Goal: Go to known website: Go to known website

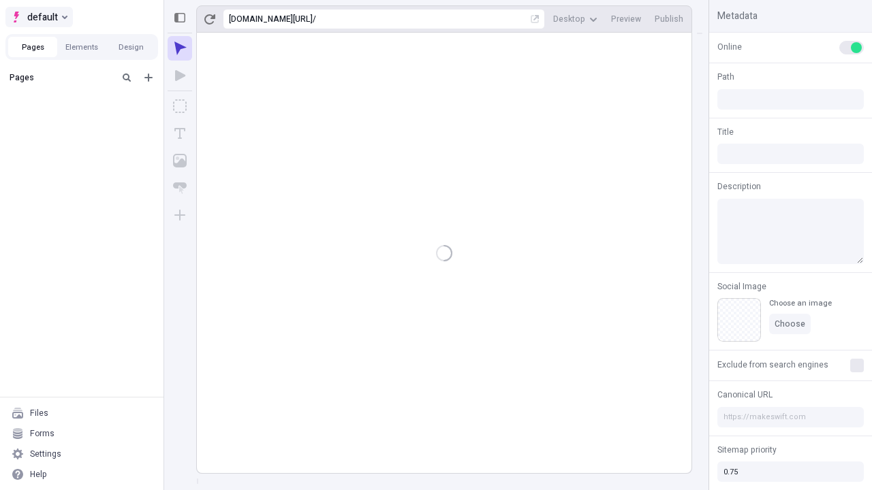
click at [38, 17] on span "default" at bounding box center [42, 17] width 31 height 16
type input "/deep-link-compello"
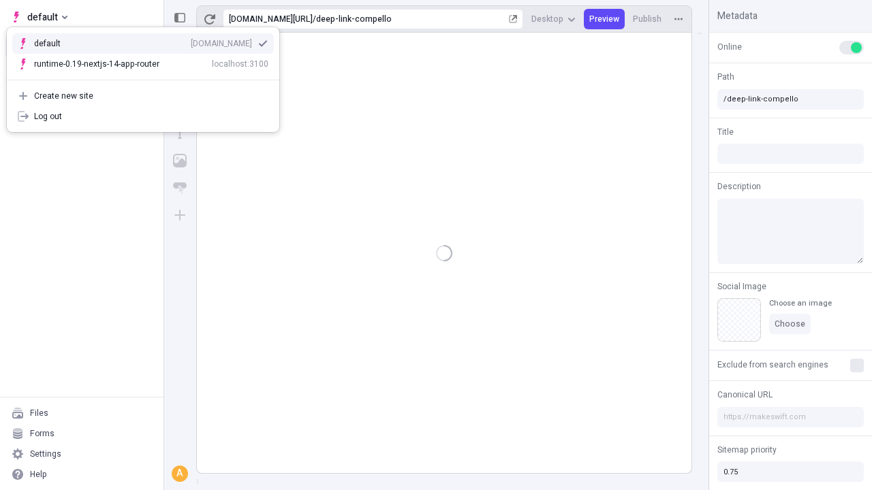
click at [191, 41] on div "[DOMAIN_NAME]" at bounding box center [221, 43] width 61 height 11
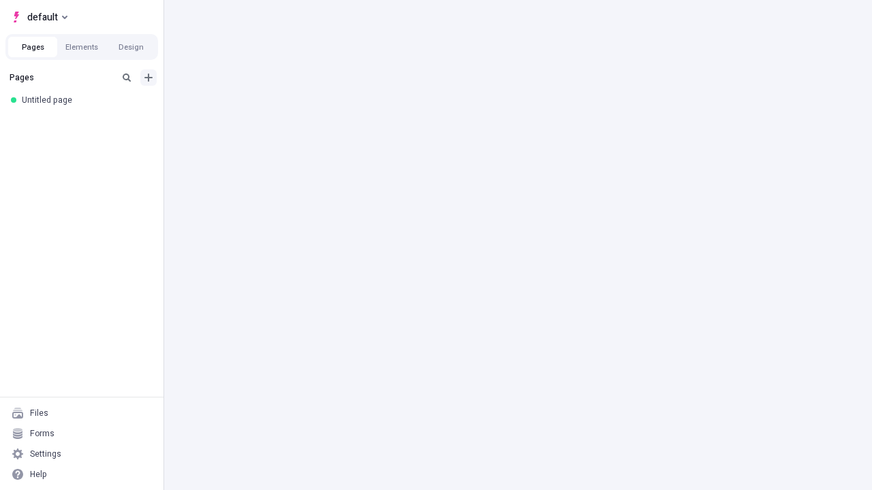
click at [149, 78] on icon "Add new" at bounding box center [148, 78] width 8 height 8
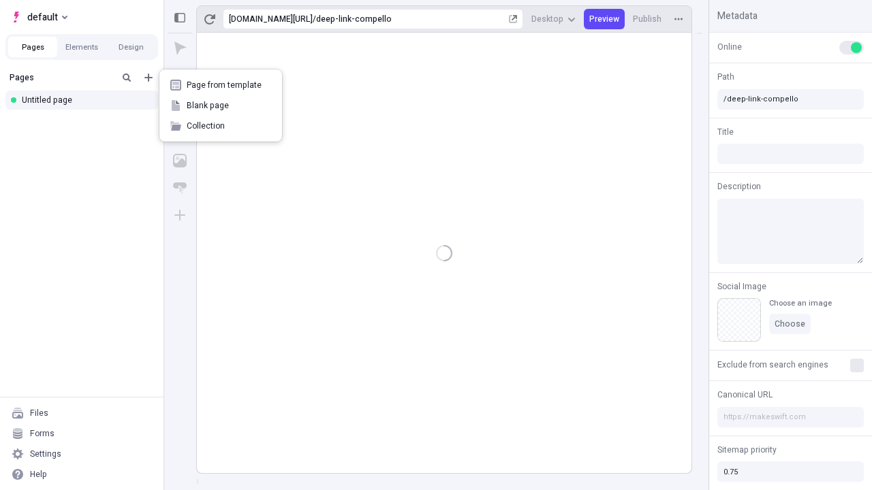
click at [221, 106] on span "Blank page" at bounding box center [229, 105] width 84 height 11
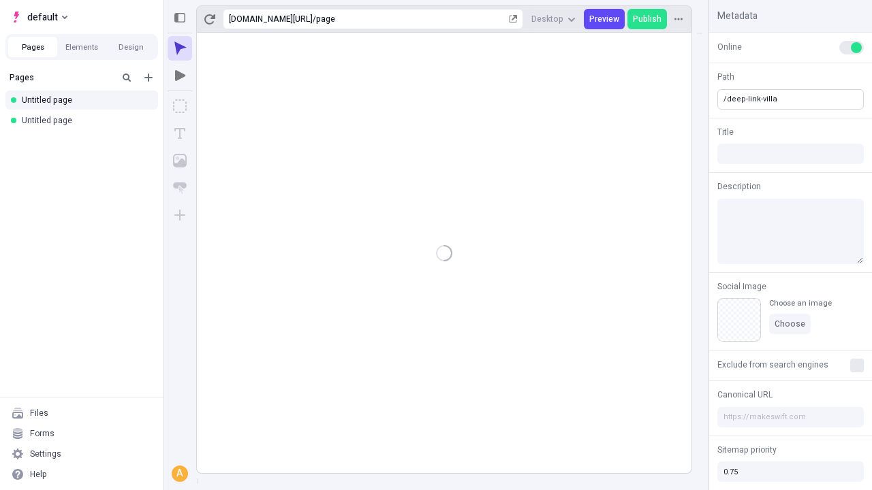
type input "/deep-link-villa"
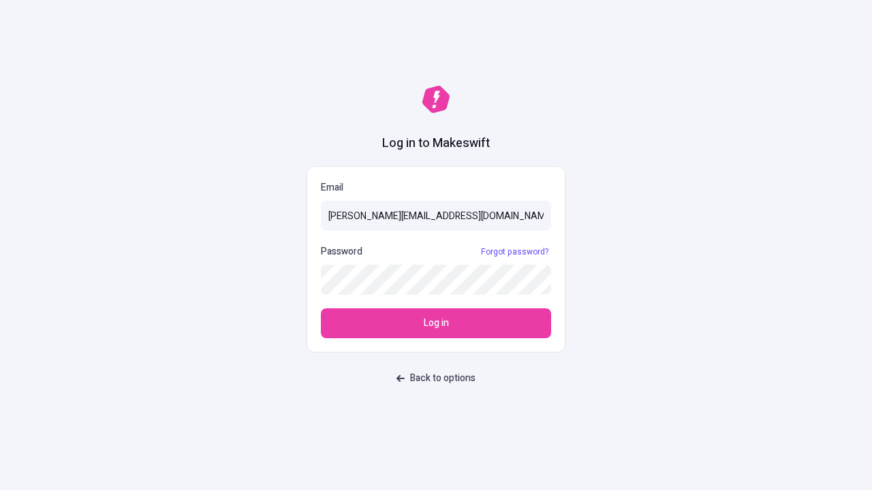
type input "[PERSON_NAME][EMAIL_ADDRESS][DOMAIN_NAME]"
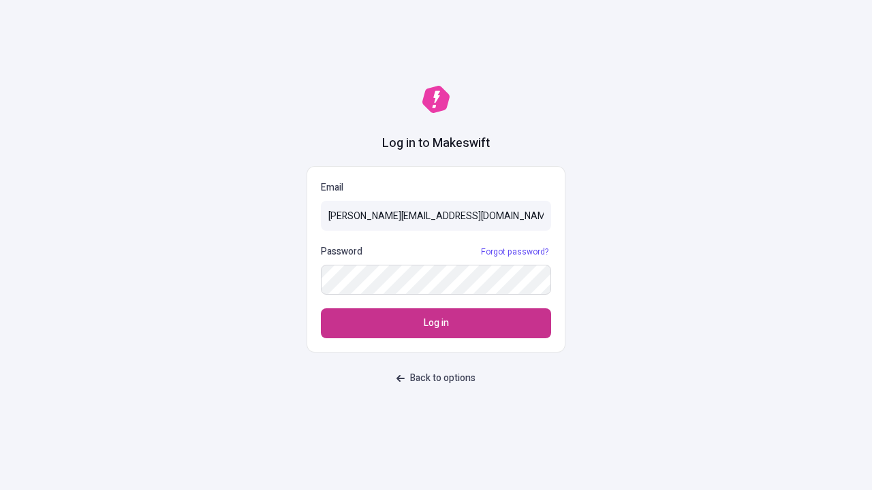
click at [436, 324] on span "Log in" at bounding box center [436, 323] width 25 height 15
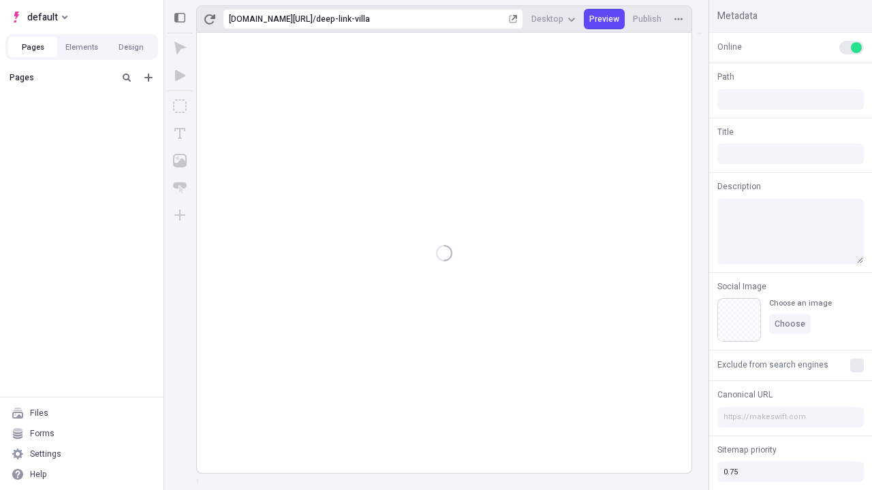
type input "/deep-link-villa"
